Goal: Transaction & Acquisition: Obtain resource

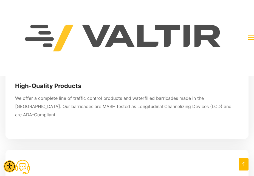
scroll to position [489, 0]
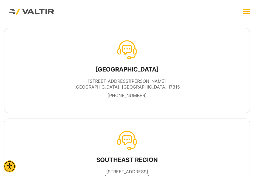
click at [248, 11] on button "menu toggle" at bounding box center [246, 11] width 7 height 7
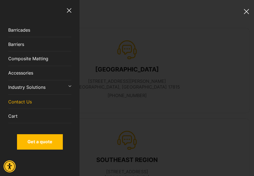
click at [71, 87] on button "dropdown toggle" at bounding box center [68, 85] width 5 height 11
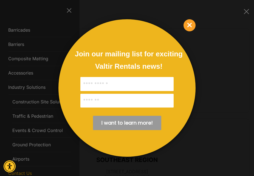
scroll to position [58, 0]
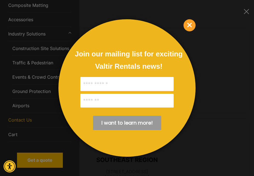
click at [189, 25] on span "×" at bounding box center [190, 25] width 12 height 12
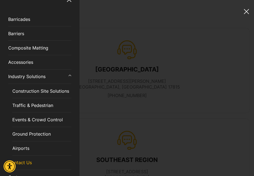
scroll to position [0, 0]
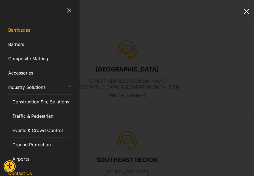
click at [50, 32] on link "Barricades" at bounding box center [39, 30] width 63 height 14
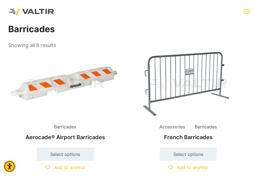
drag, startPoint x: 159, startPoint y: 37, endPoint x: 151, endPoint y: 56, distance: 20.1
